Goal: Task Accomplishment & Management: Use online tool/utility

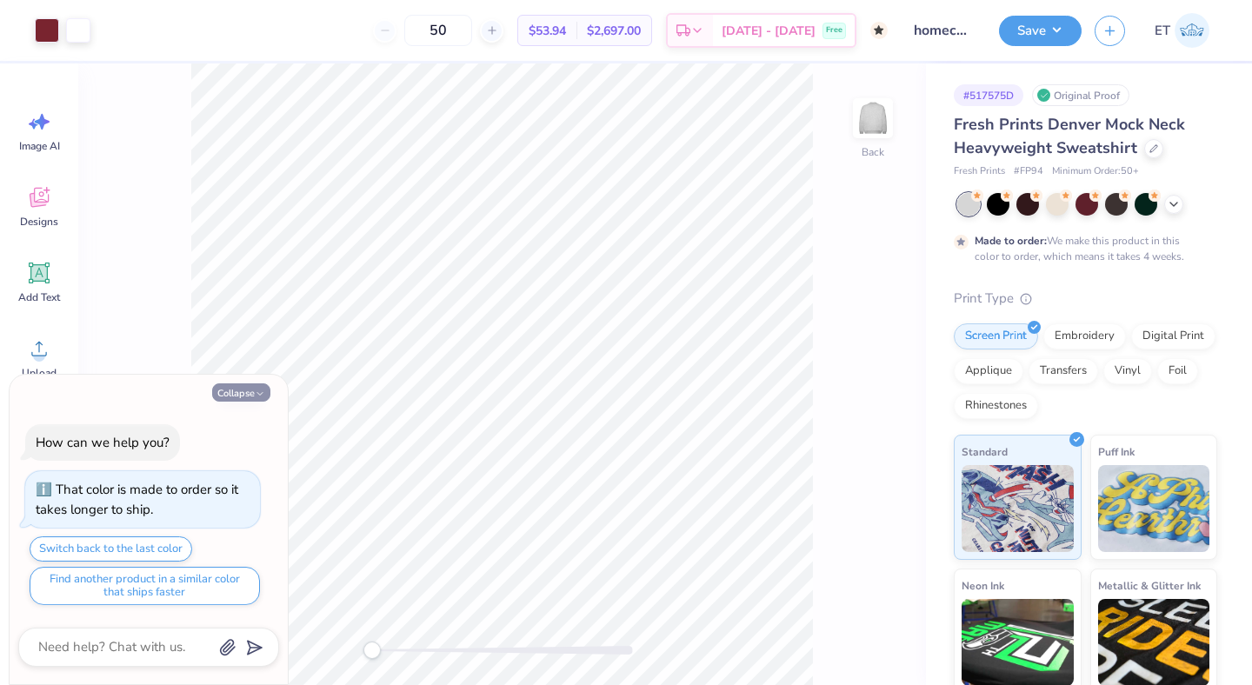
click at [250, 397] on button "Collapse" at bounding box center [241, 393] width 58 height 18
type textarea "x"
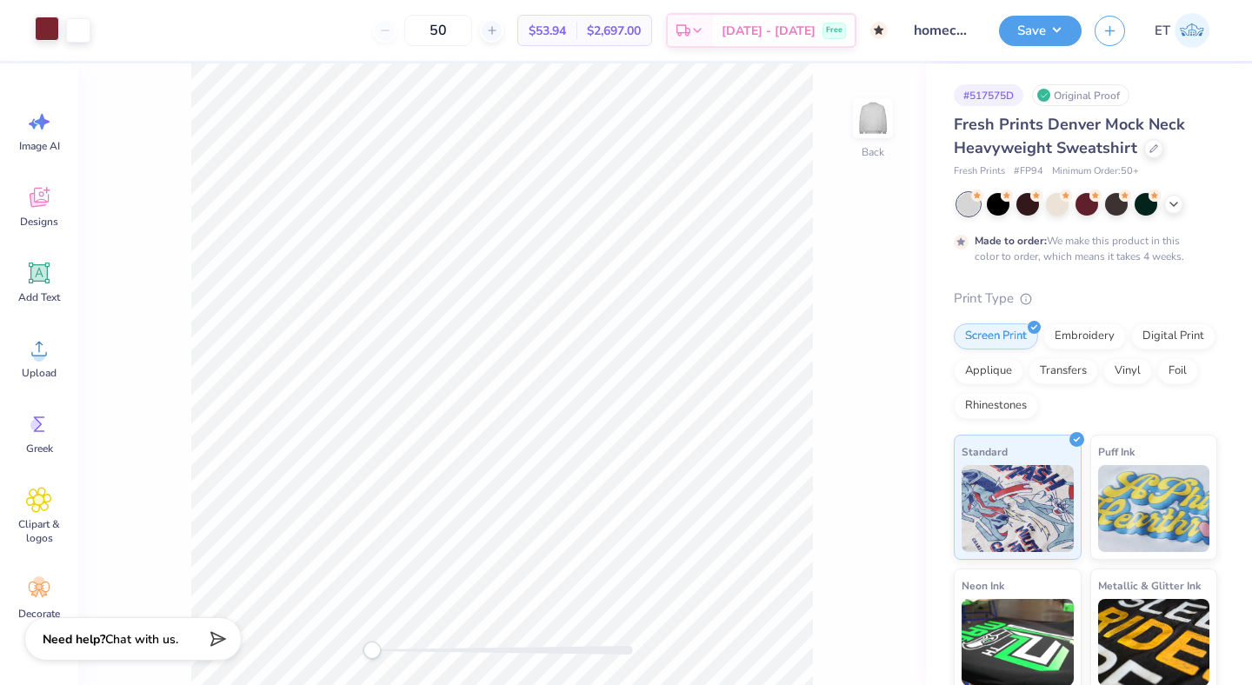
click at [37, 35] on div at bounding box center [47, 29] width 24 height 24
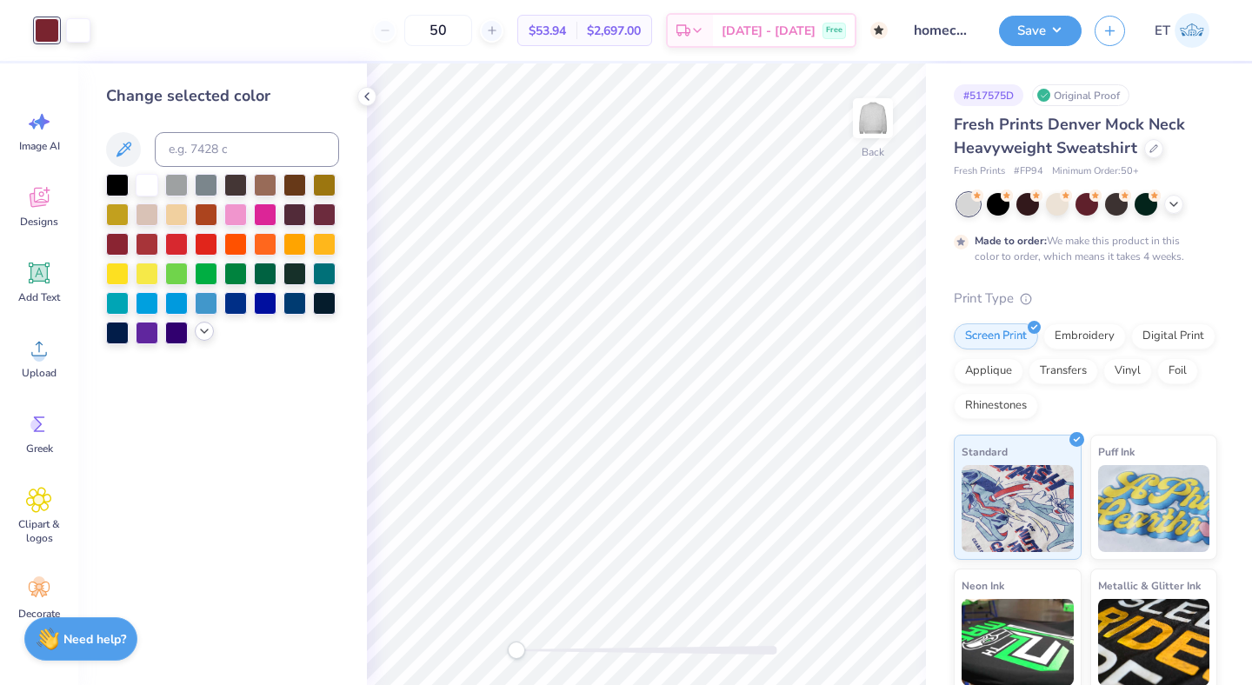
click at [196, 333] on div at bounding box center [204, 331] width 19 height 19
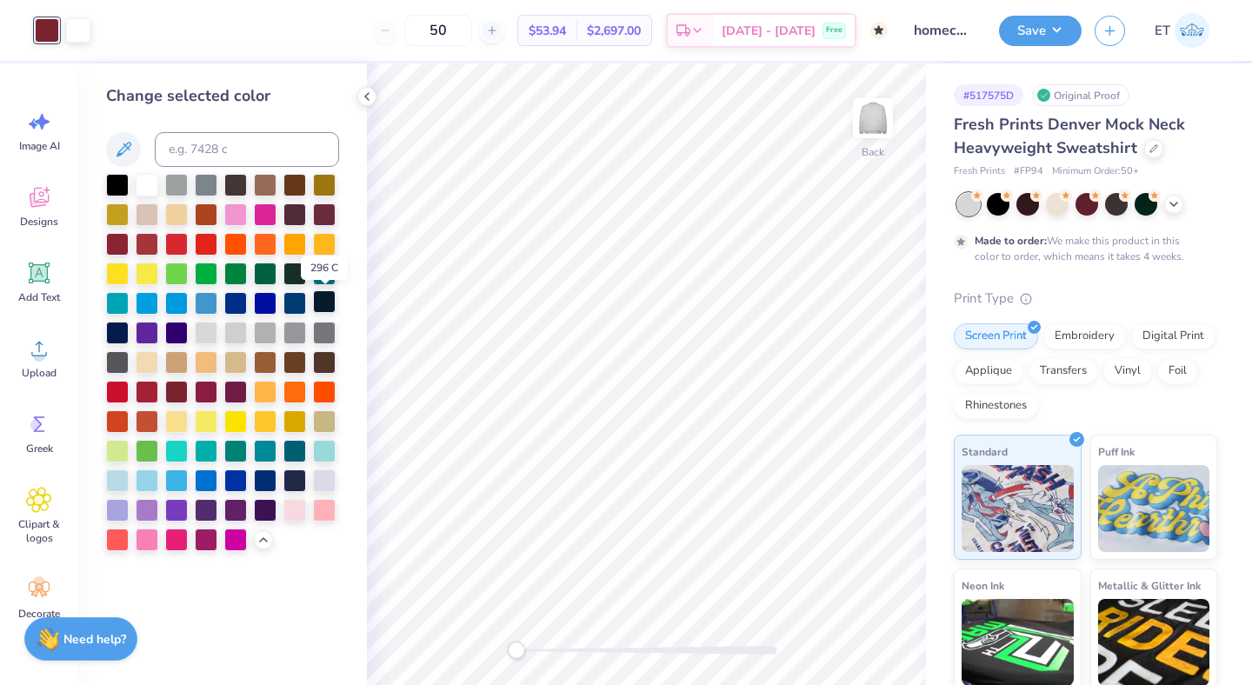
click at [313, 304] on div at bounding box center [324, 301] width 23 height 23
click at [122, 337] on div at bounding box center [117, 331] width 23 height 23
click at [328, 304] on div at bounding box center [324, 301] width 23 height 23
click at [117, 337] on div at bounding box center [117, 331] width 23 height 23
click at [1039, 25] on button "Save" at bounding box center [1040, 28] width 83 height 30
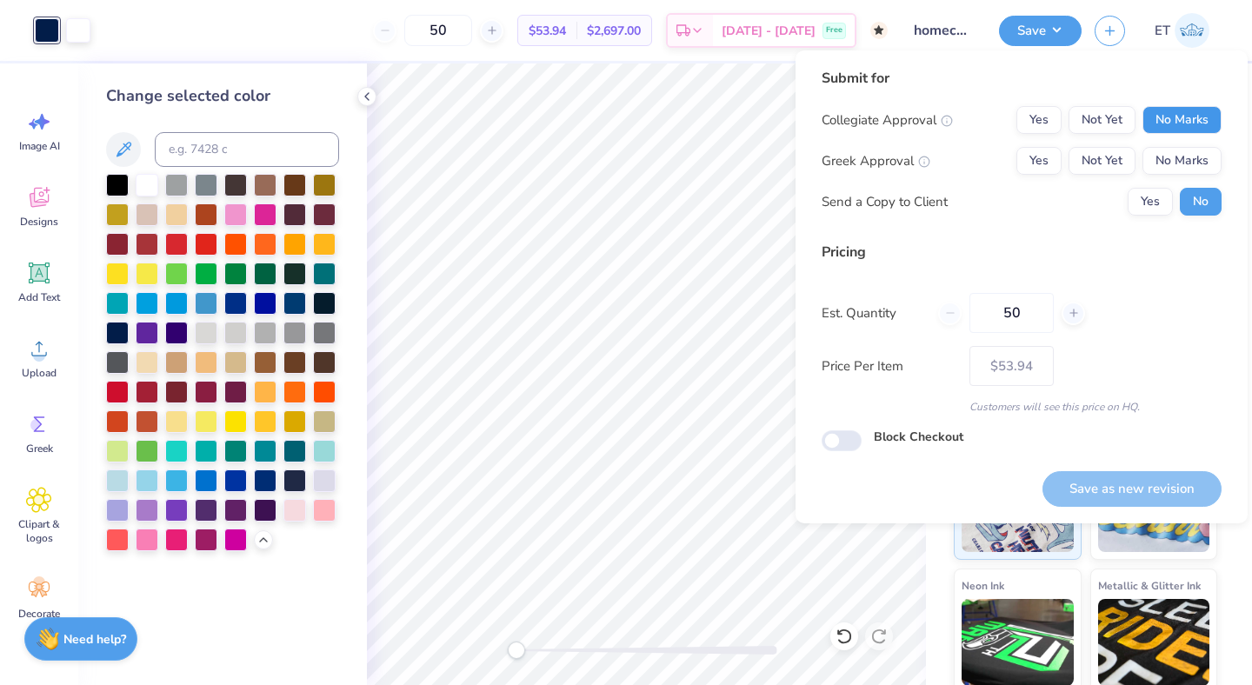
click at [1160, 116] on button "No Marks" at bounding box center [1182, 120] width 79 height 28
click at [1166, 160] on button "No Marks" at bounding box center [1182, 161] width 79 height 28
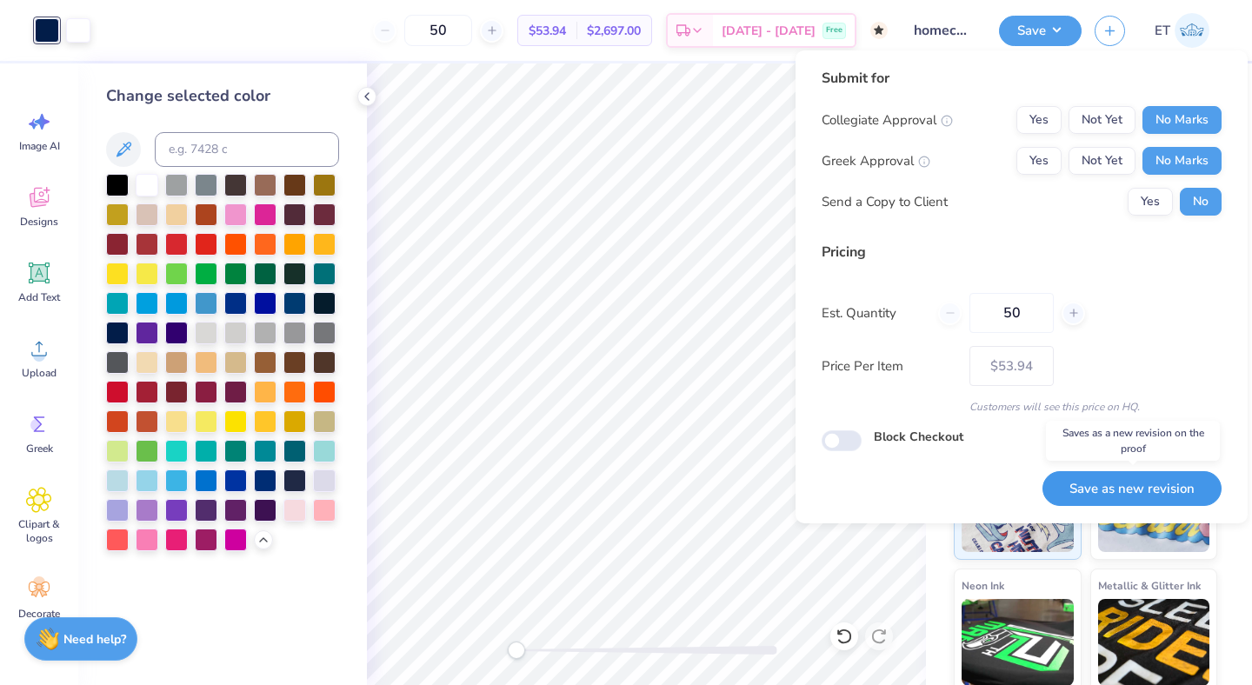
click at [1110, 489] on button "Save as new revision" at bounding box center [1132, 489] width 179 height 36
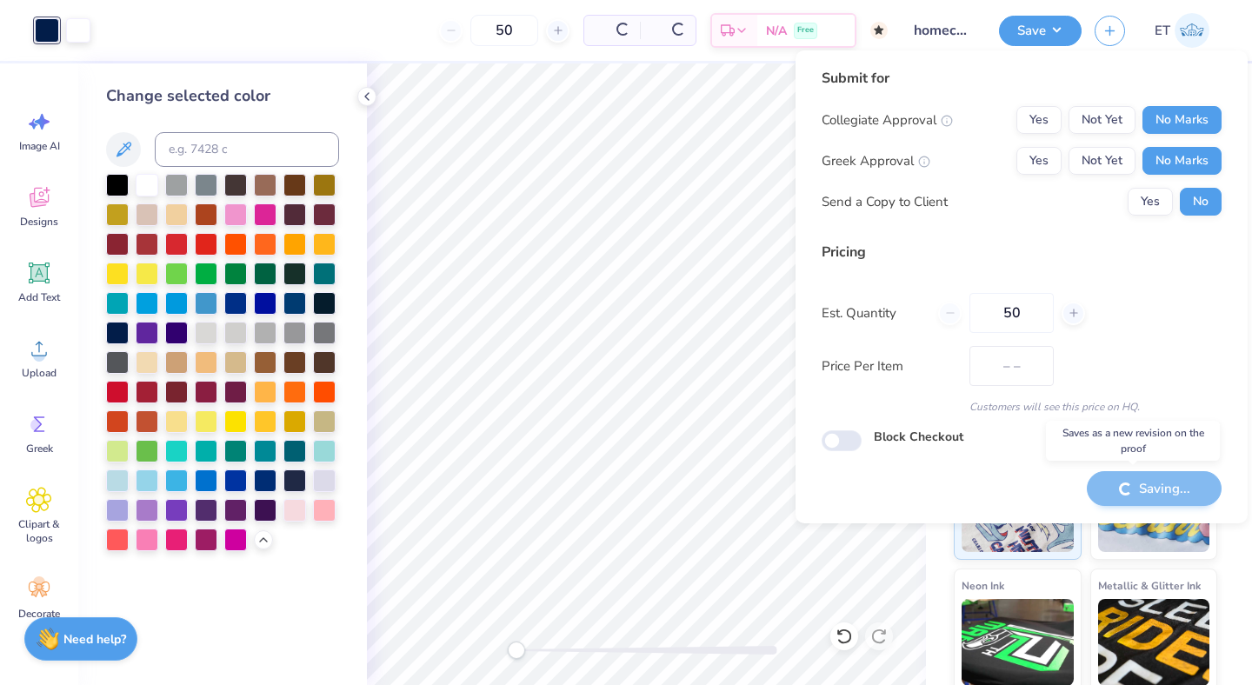
type input "$53.94"
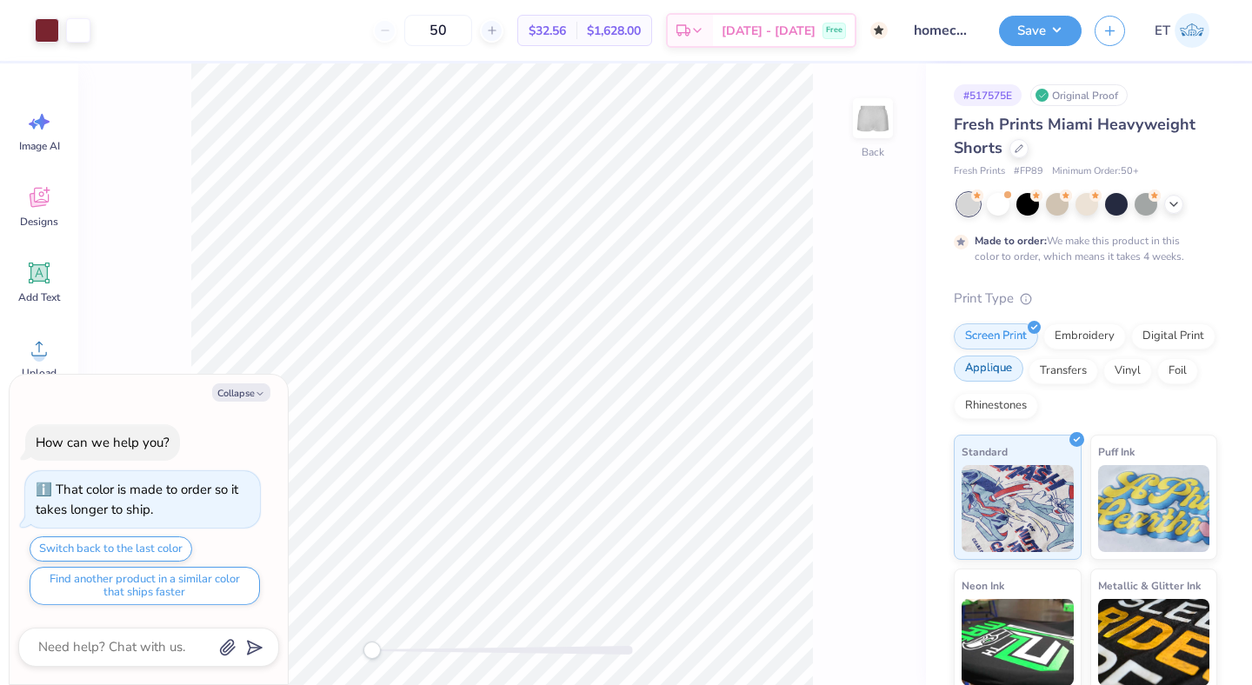
click at [1010, 366] on div "Applique" at bounding box center [989, 369] width 70 height 26
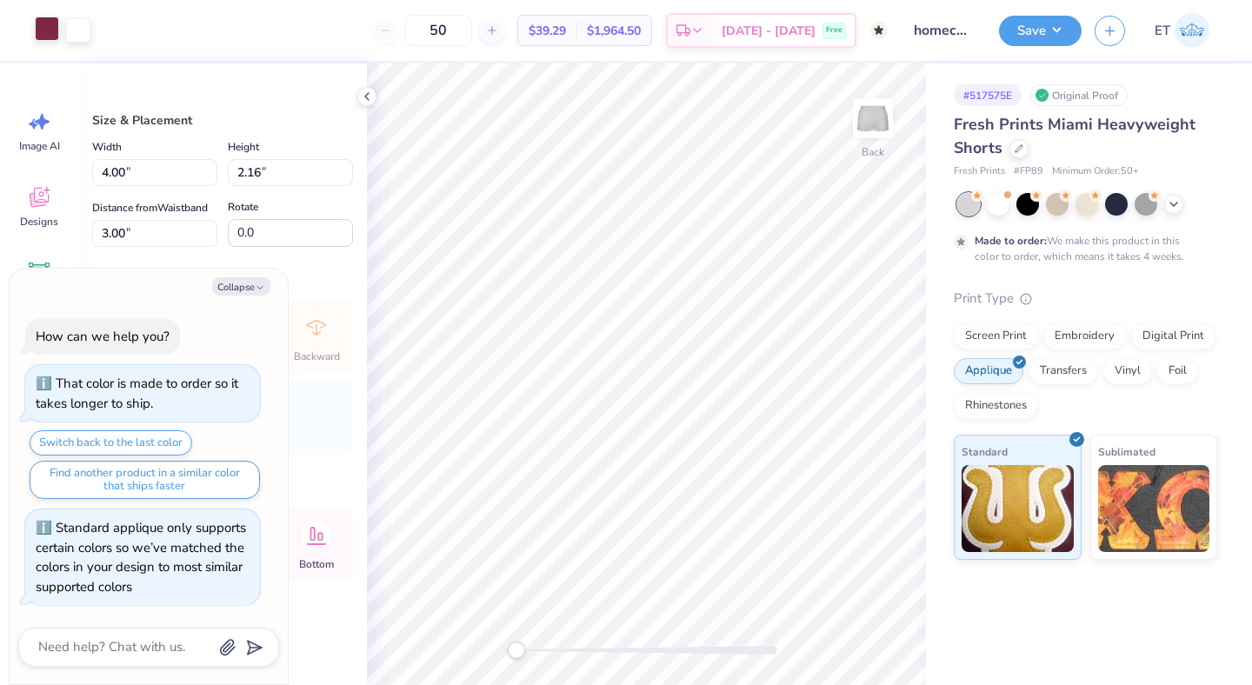
click at [48, 24] on div at bounding box center [47, 29] width 24 height 24
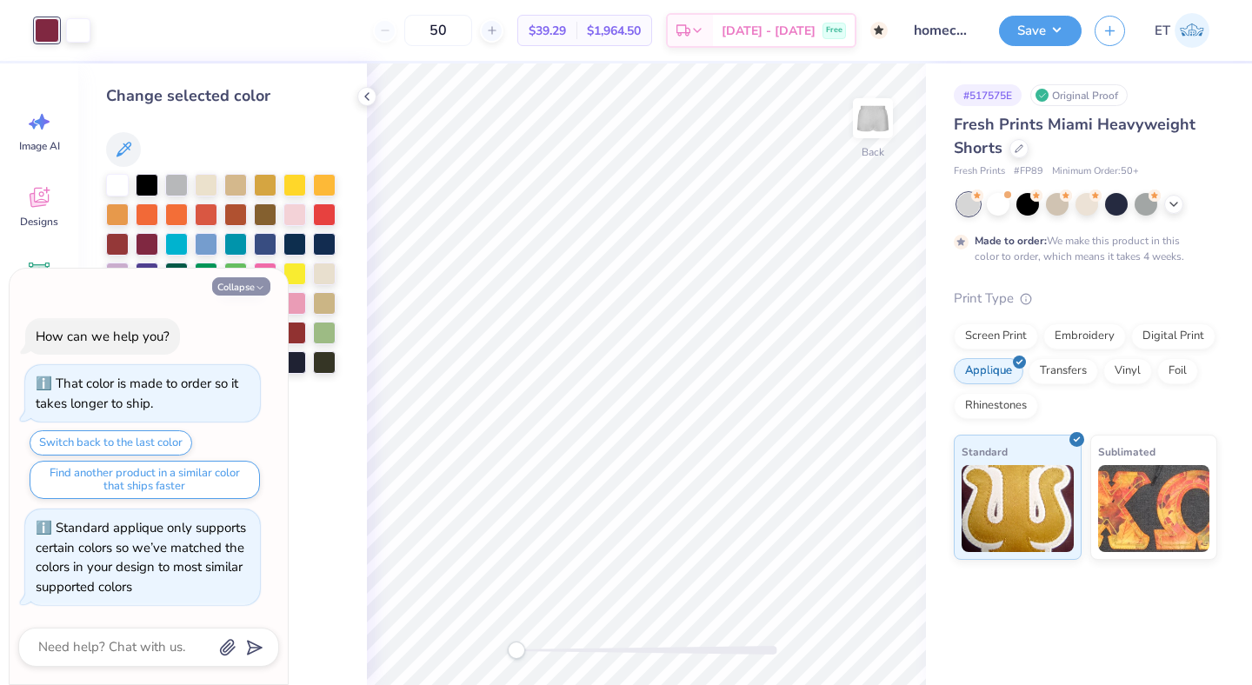
click at [244, 287] on button "Collapse" at bounding box center [241, 286] width 58 height 18
type textarea "x"
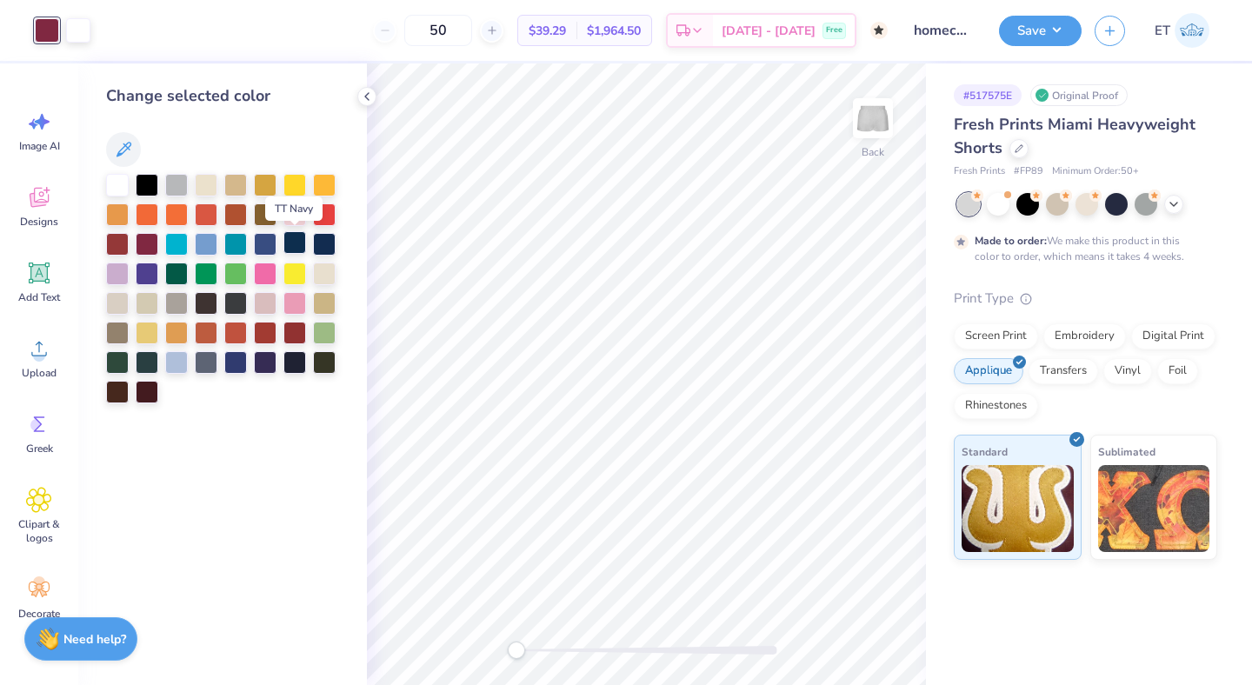
click at [298, 242] on div at bounding box center [295, 242] width 23 height 23
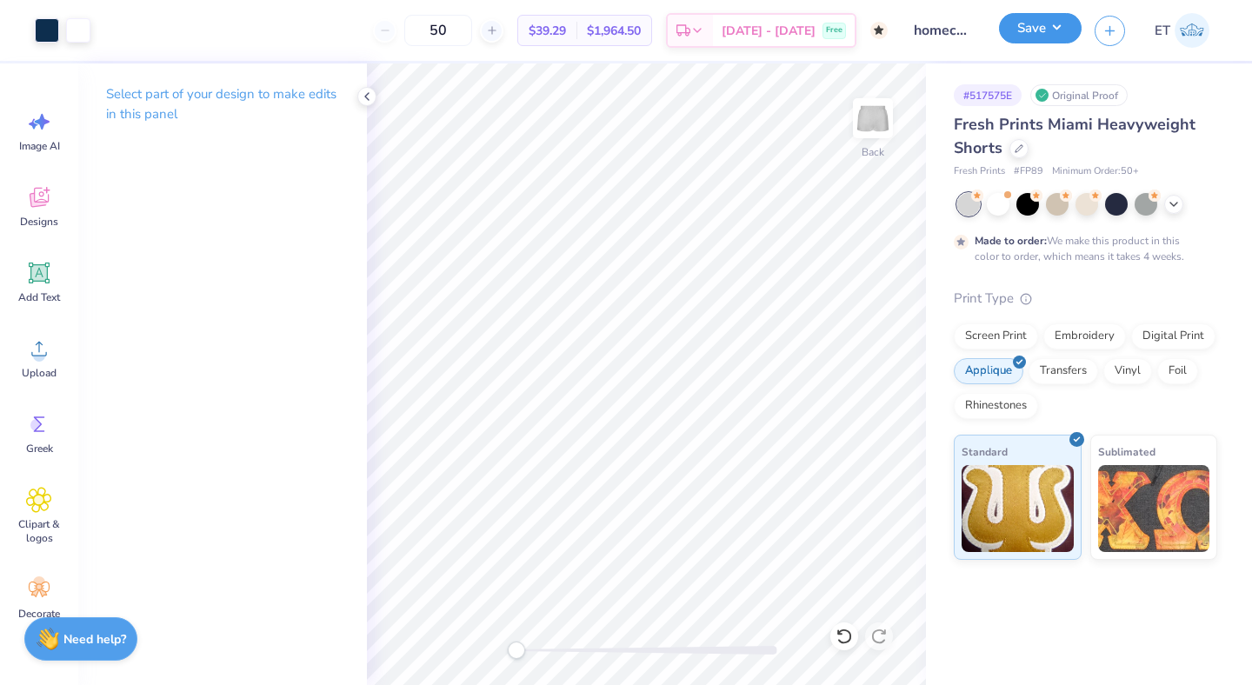
click at [1024, 31] on button "Save" at bounding box center [1040, 28] width 83 height 30
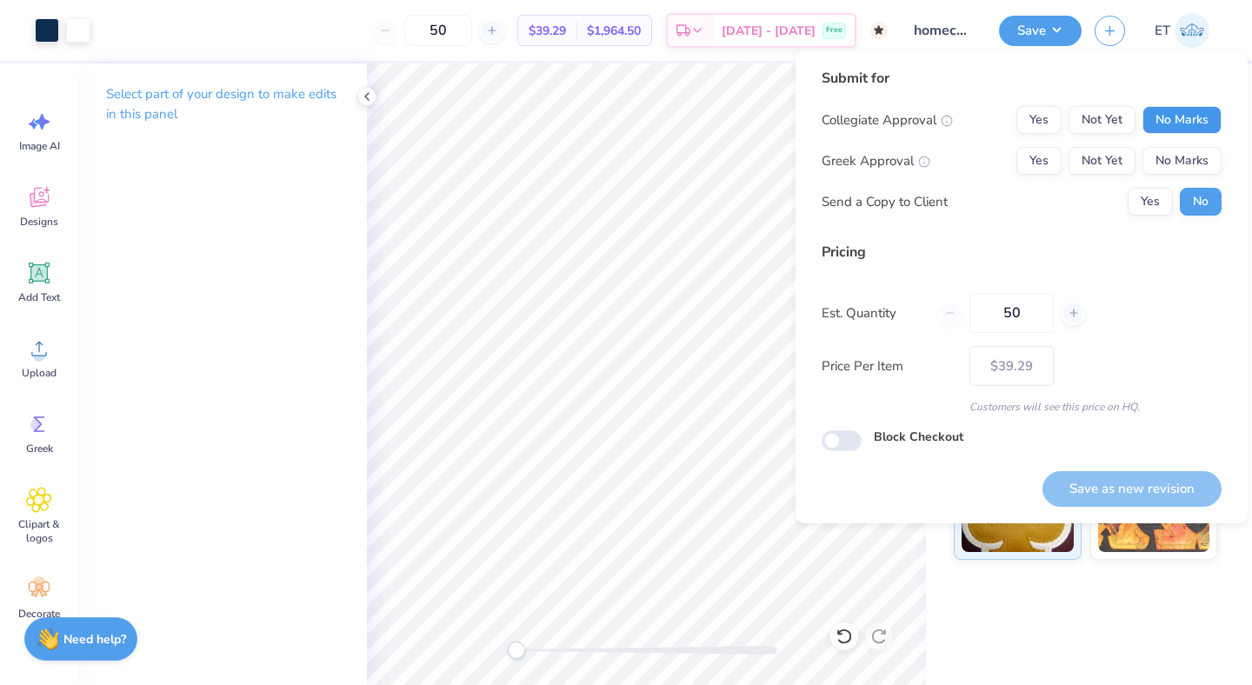
click at [1164, 110] on button "No Marks" at bounding box center [1182, 120] width 79 height 28
click at [1166, 151] on button "No Marks" at bounding box center [1182, 161] width 79 height 28
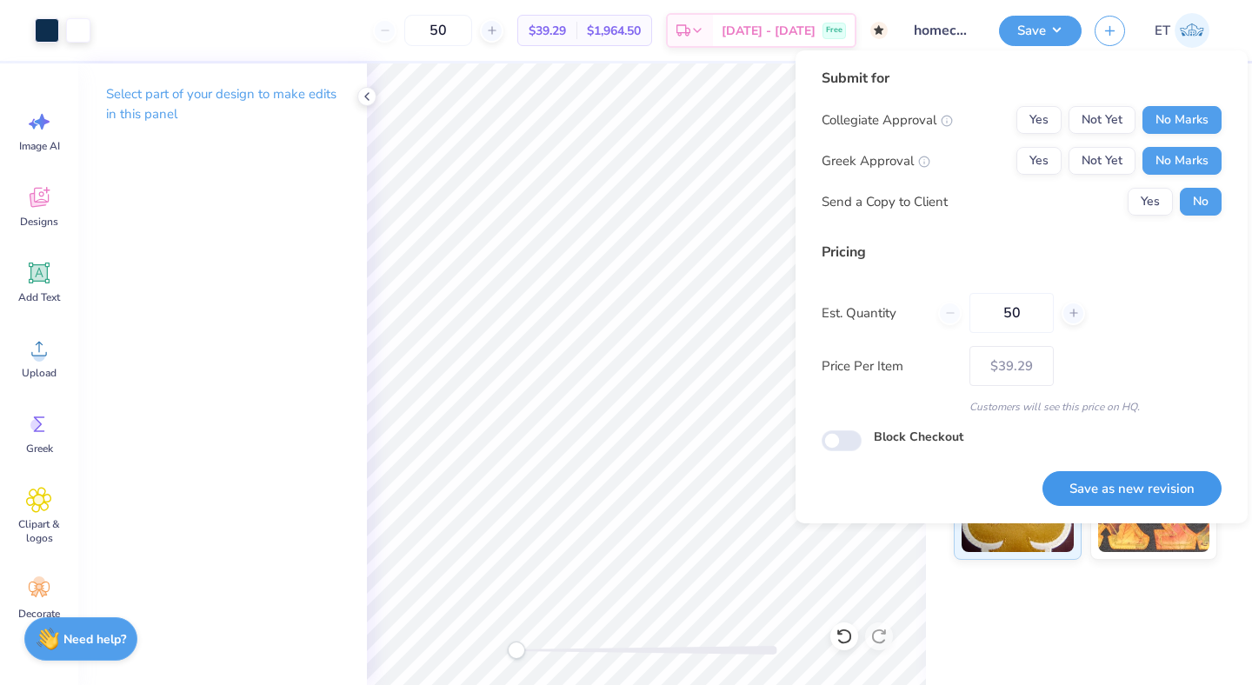
click at [1152, 492] on button "Save as new revision" at bounding box center [1132, 489] width 179 height 36
type input "$39.29"
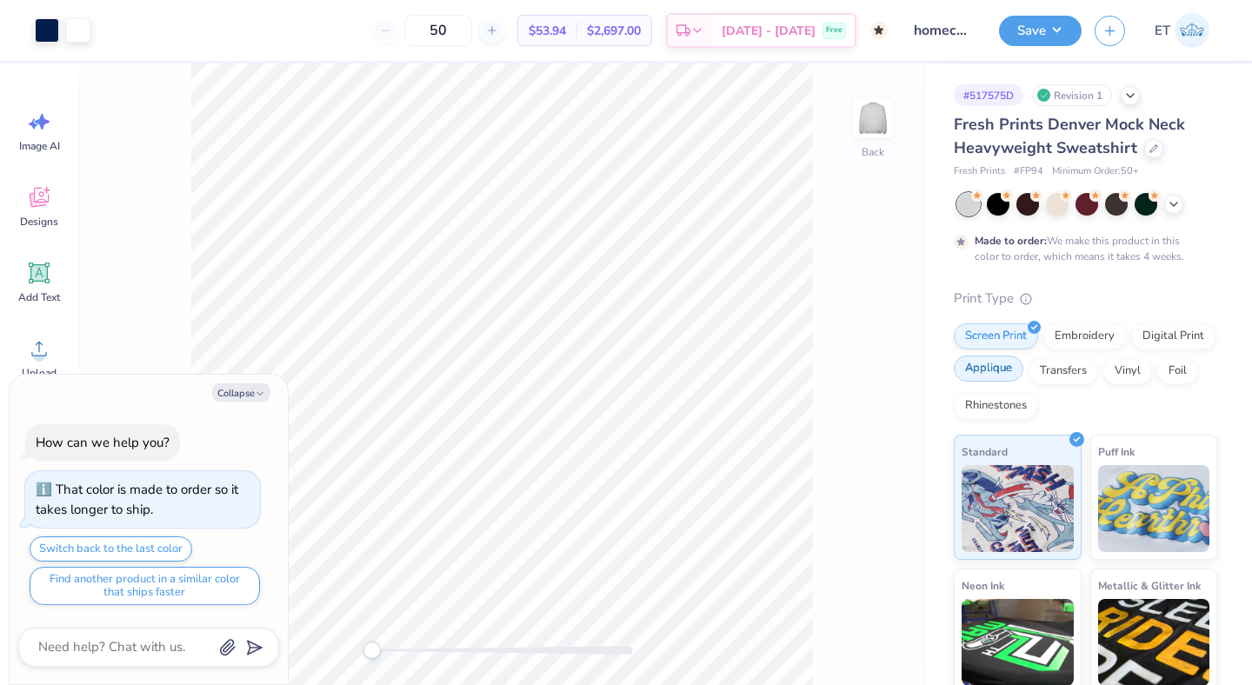
click at [1013, 378] on div "Applique" at bounding box center [989, 369] width 70 height 26
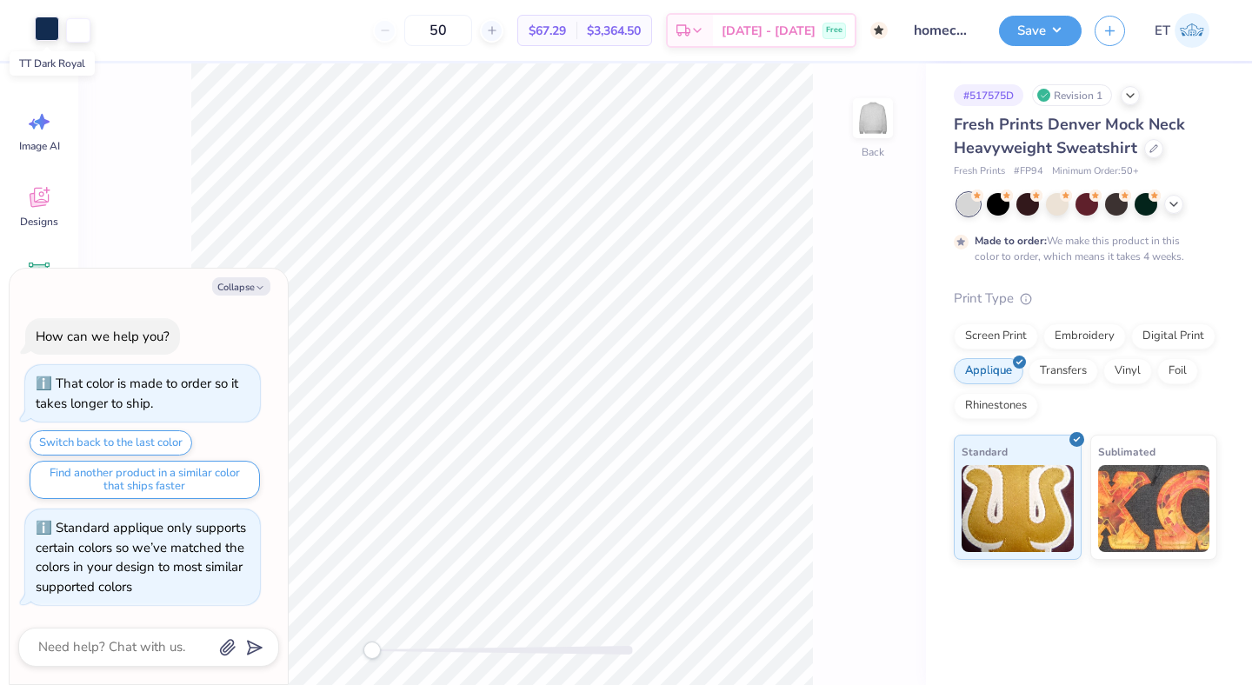
click at [50, 27] on div at bounding box center [47, 29] width 24 height 24
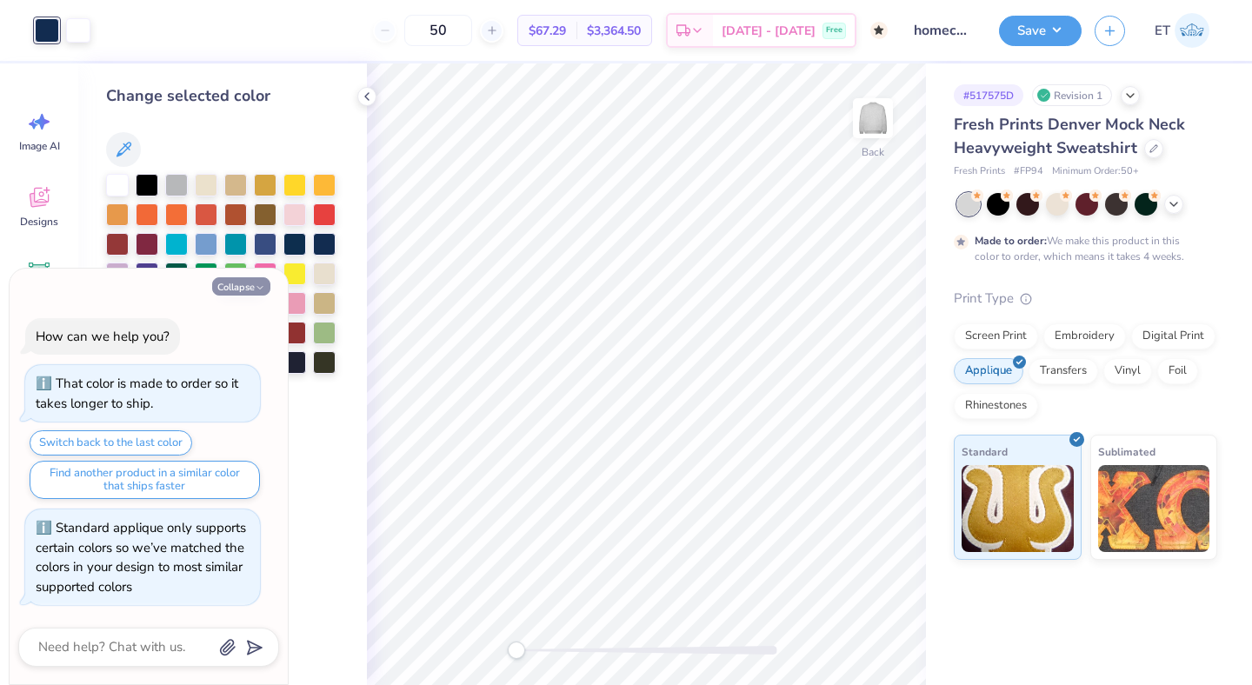
click at [244, 284] on button "Collapse" at bounding box center [241, 286] width 58 height 18
type textarea "x"
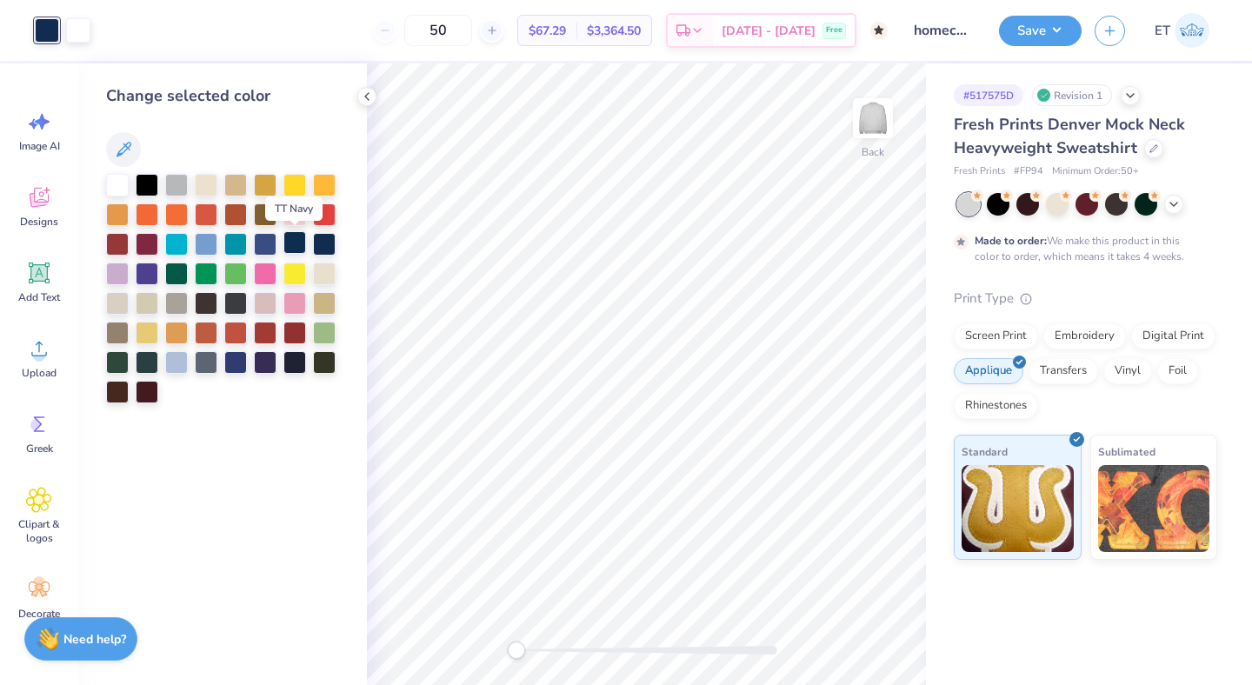
click at [297, 246] on div at bounding box center [295, 242] width 23 height 23
click at [1026, 34] on button "Save" at bounding box center [1040, 28] width 83 height 30
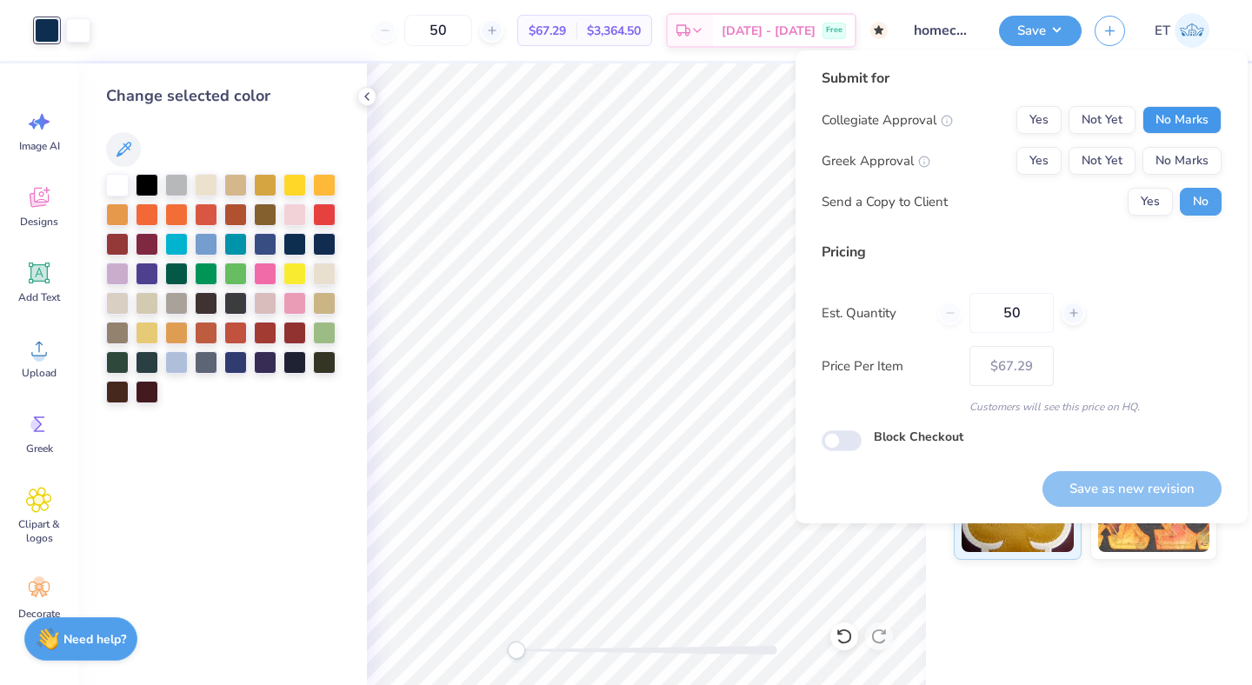
click at [1176, 107] on button "No Marks" at bounding box center [1182, 120] width 79 height 28
click at [1183, 153] on button "No Marks" at bounding box center [1182, 161] width 79 height 28
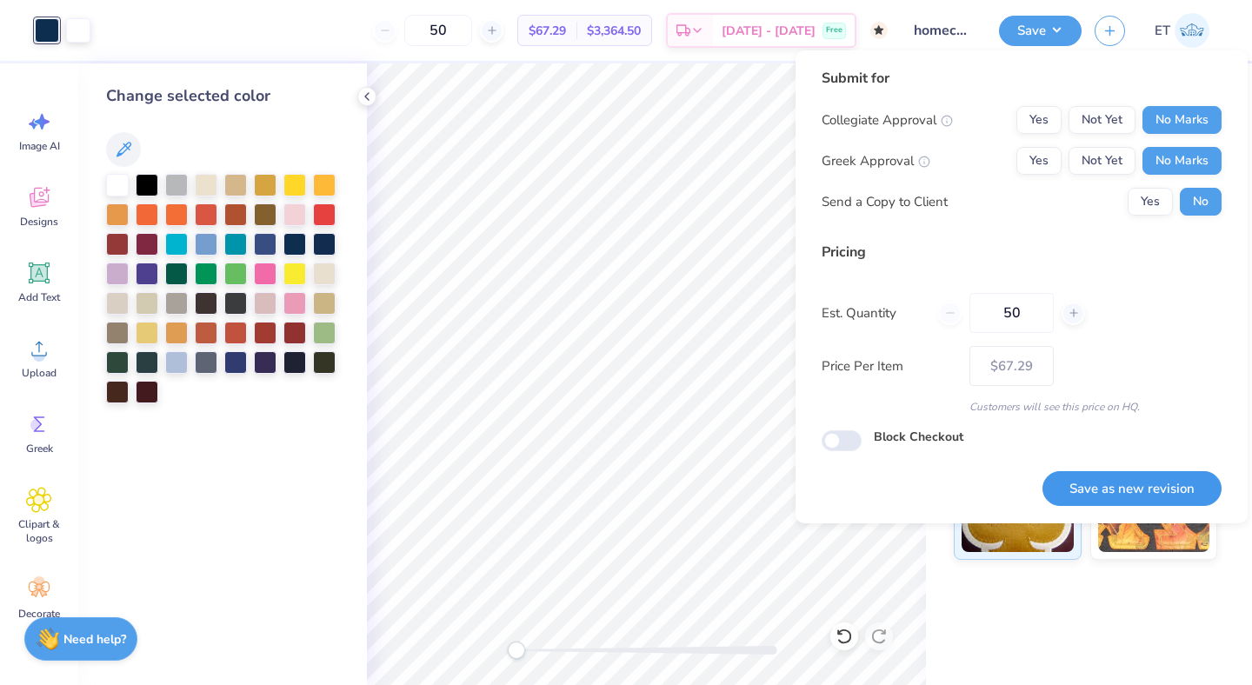
click at [1148, 476] on button "Save as new revision" at bounding box center [1132, 489] width 179 height 36
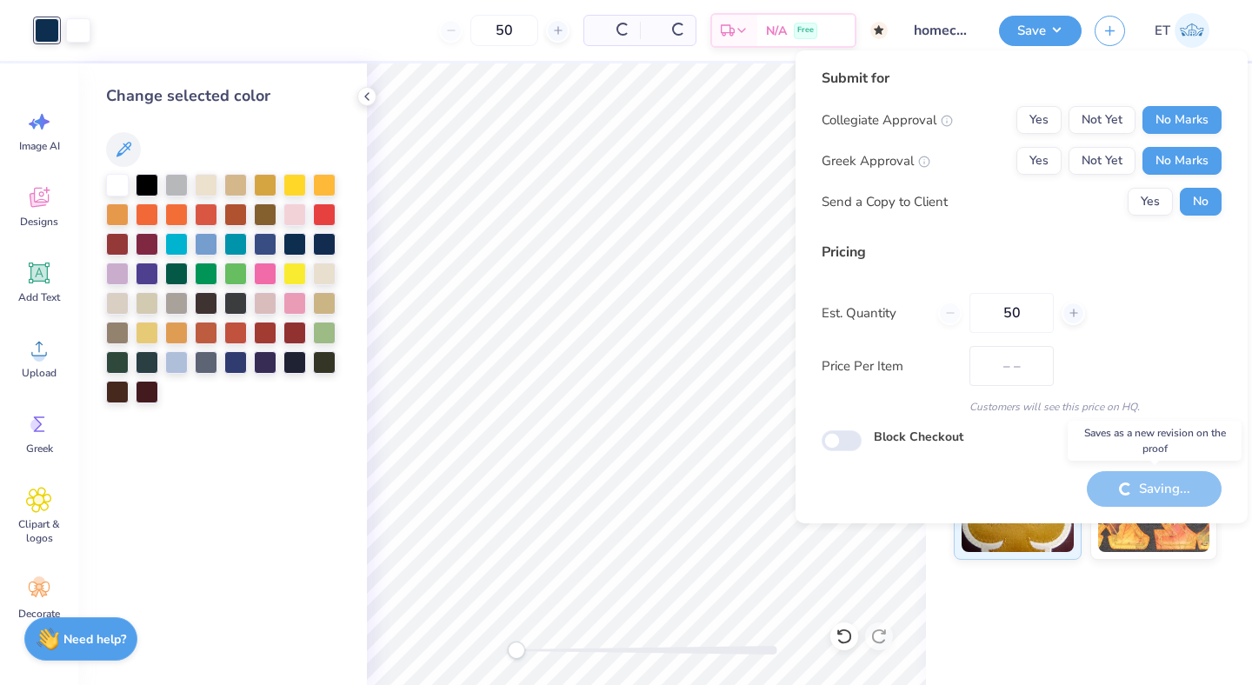
type input "$67.29"
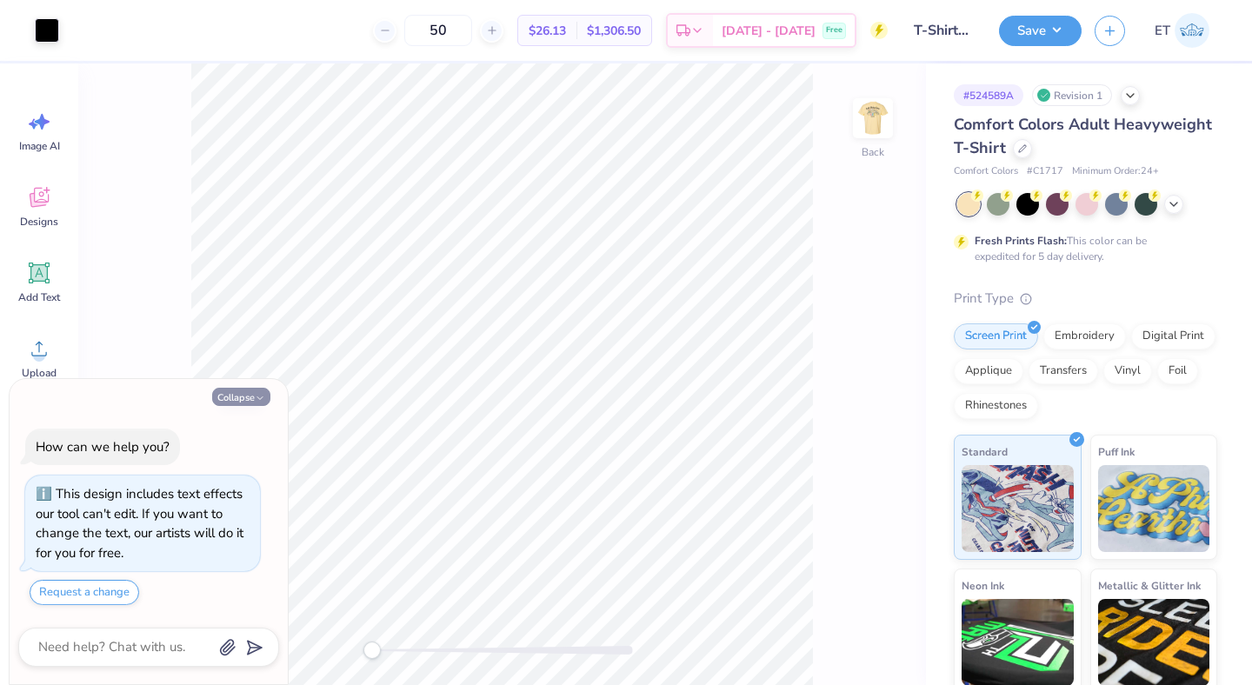
click at [260, 391] on button "Collapse" at bounding box center [241, 397] width 58 height 18
type textarea "x"
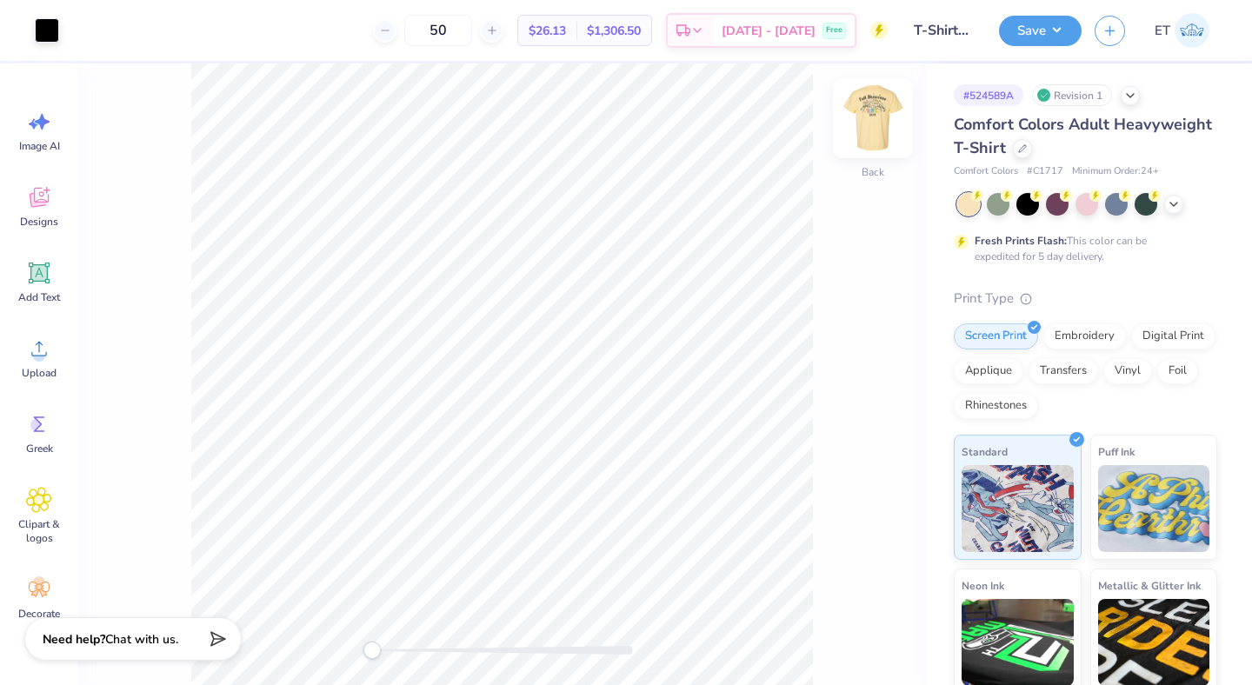
click at [873, 123] on img at bounding box center [873, 118] width 70 height 70
